Goal: Find specific page/section

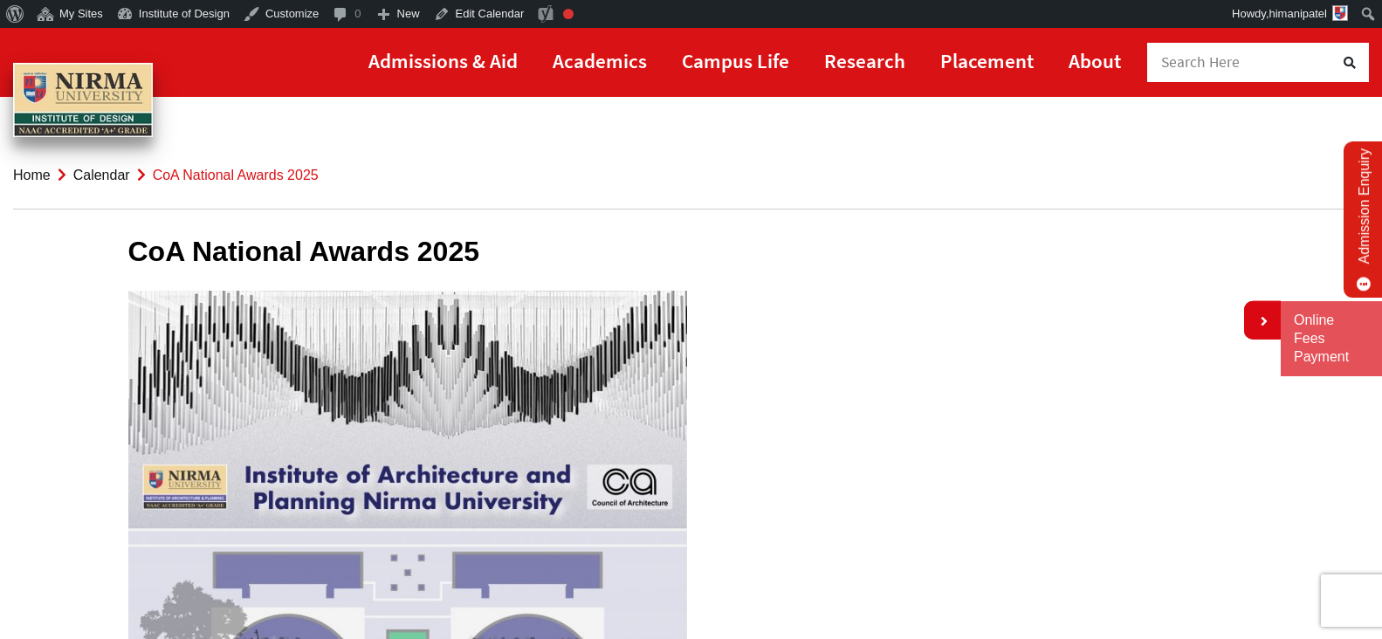
click at [93, 172] on link "Calendar" at bounding box center [101, 175] width 57 height 15
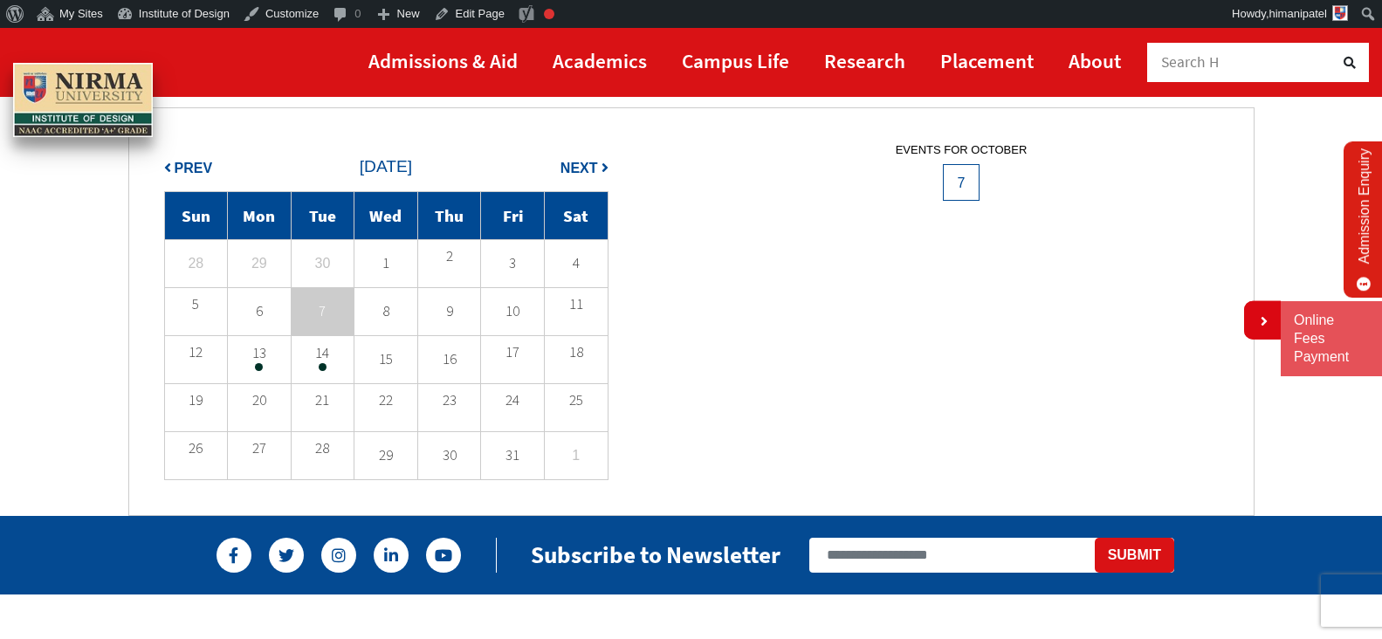
scroll to position [175, 0]
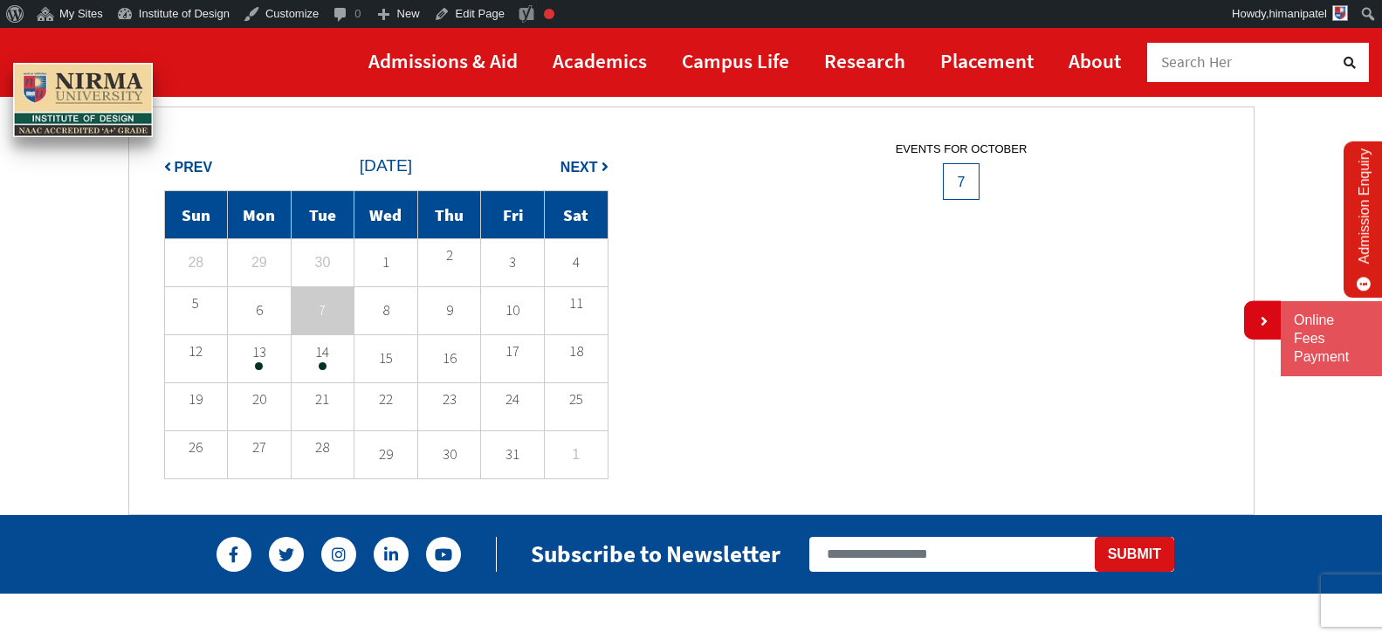
click at [259, 370] on td "13" at bounding box center [260, 358] width 64 height 48
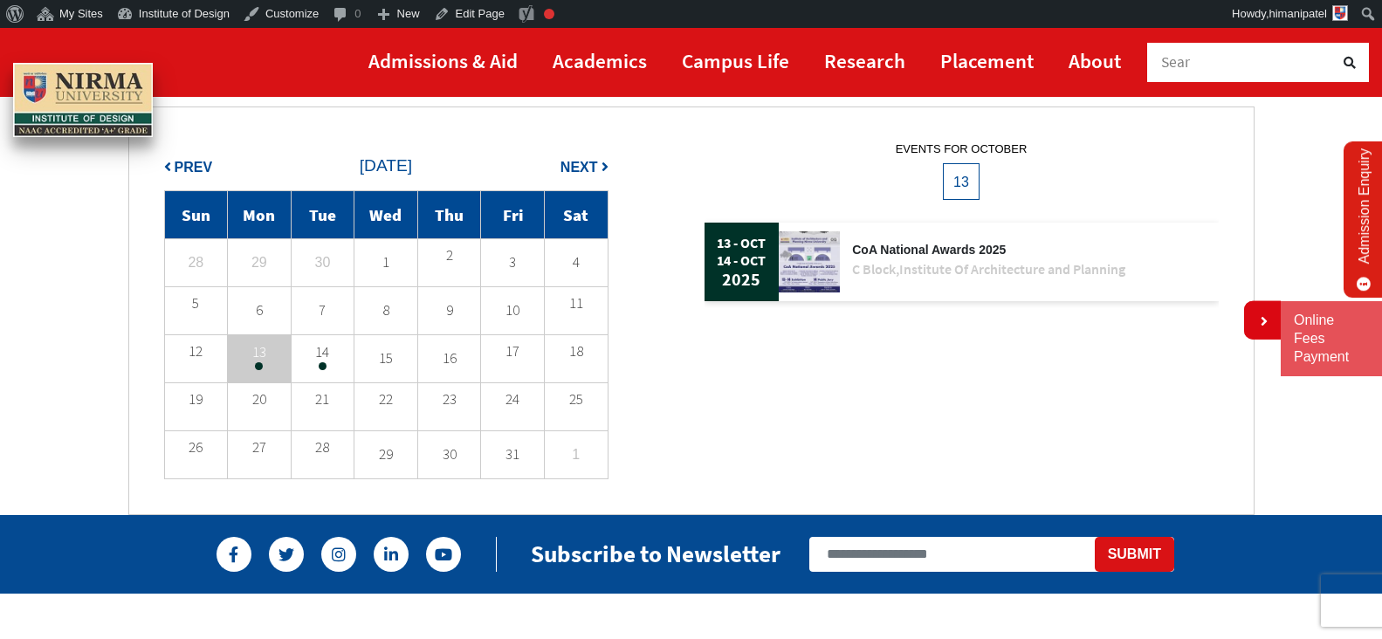
click at [803, 262] on img at bounding box center [809, 261] width 61 height 61
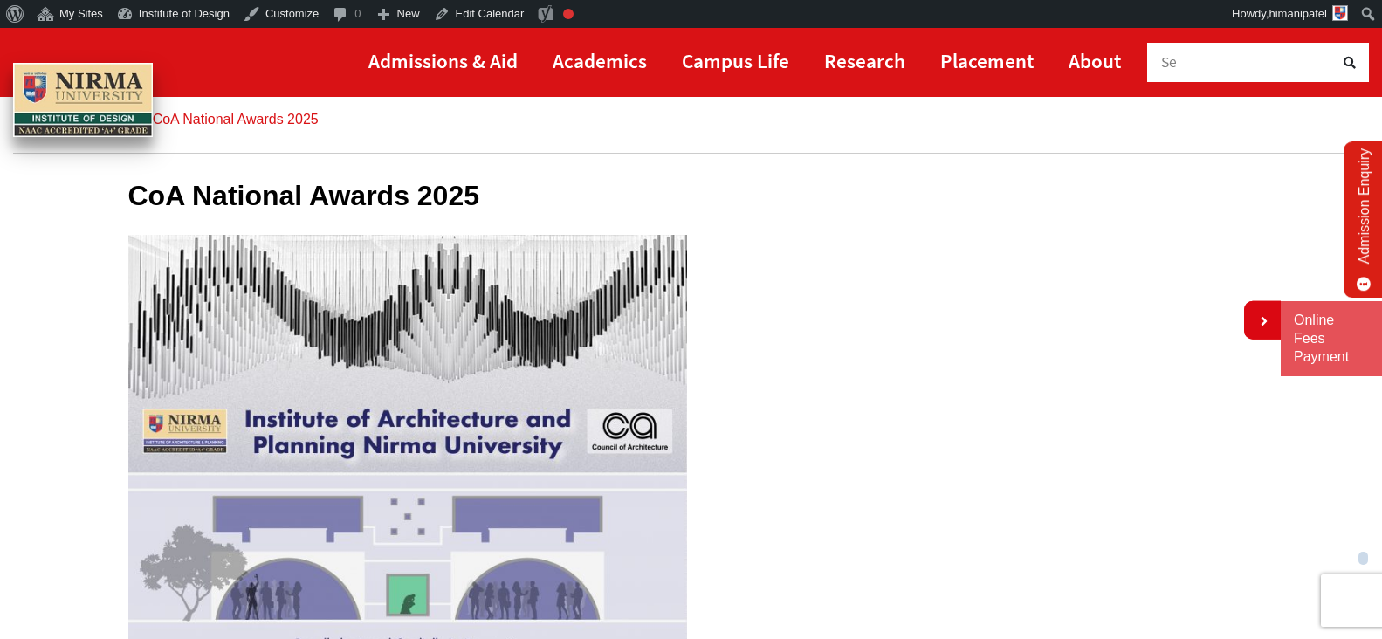
scroll to position [87, 0]
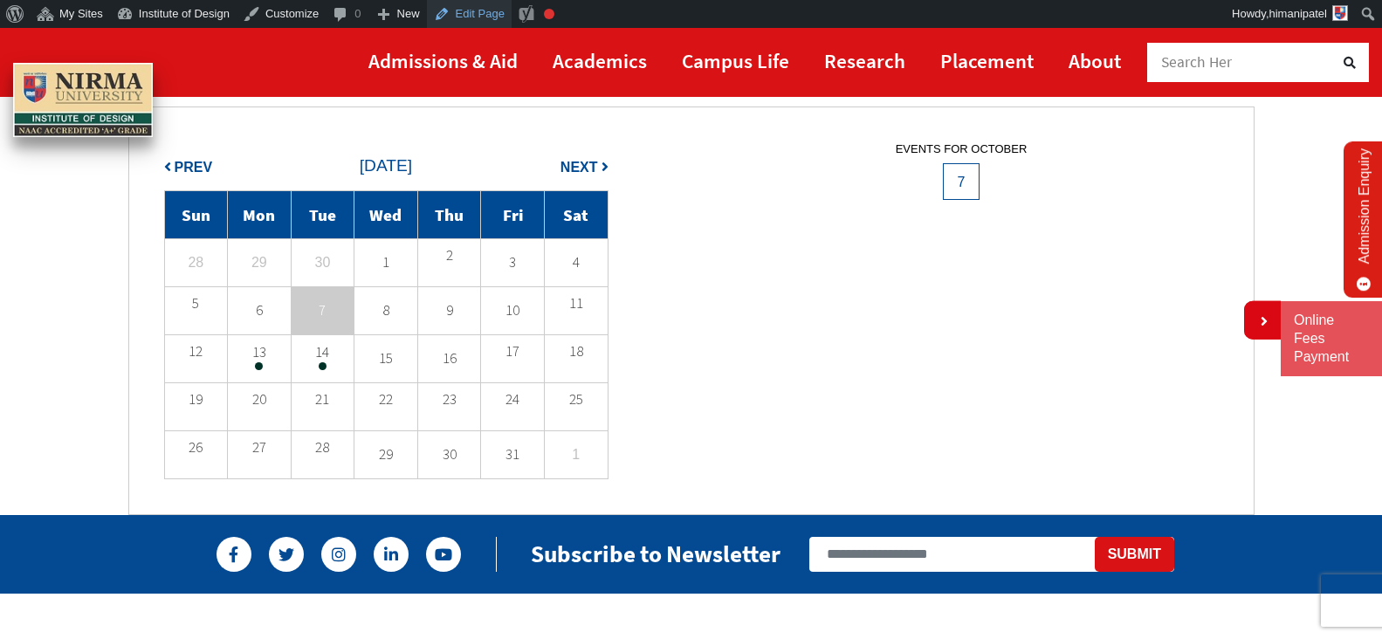
click at [456, 15] on link "Edit Page" at bounding box center [469, 14] width 85 height 28
